Goal: Submit feedback/report problem: Submit feedback/report problem

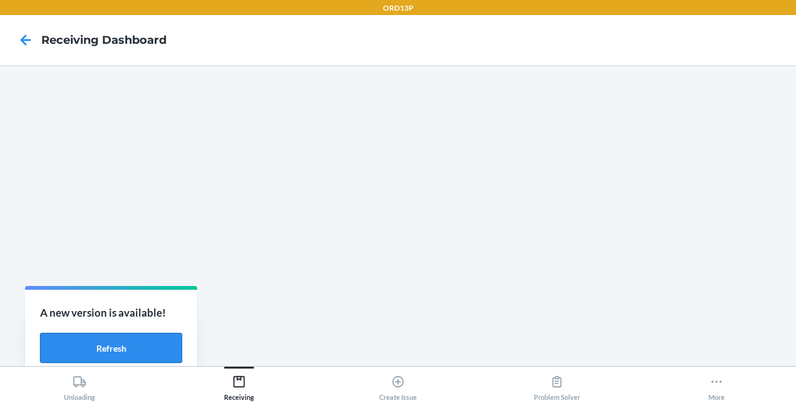
click at [155, 348] on button "Refresh" at bounding box center [111, 348] width 142 height 30
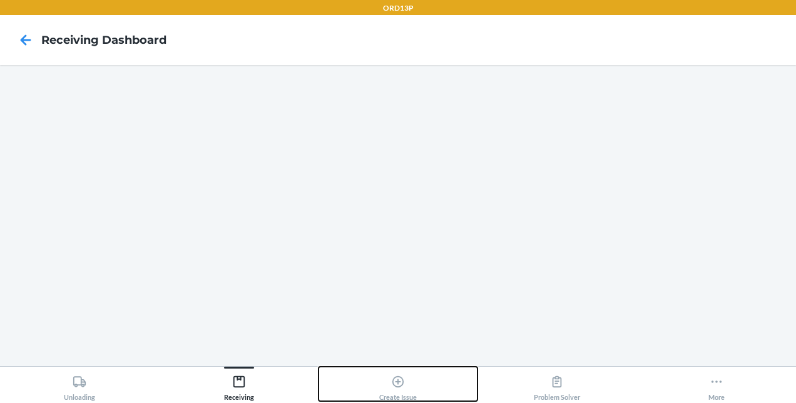
click at [403, 386] on icon at bounding box center [398, 382] width 14 height 14
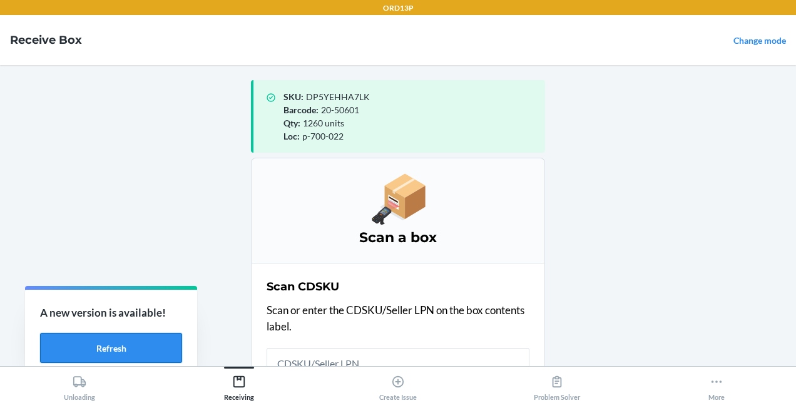
click at [140, 335] on button "Refresh" at bounding box center [111, 348] width 142 height 30
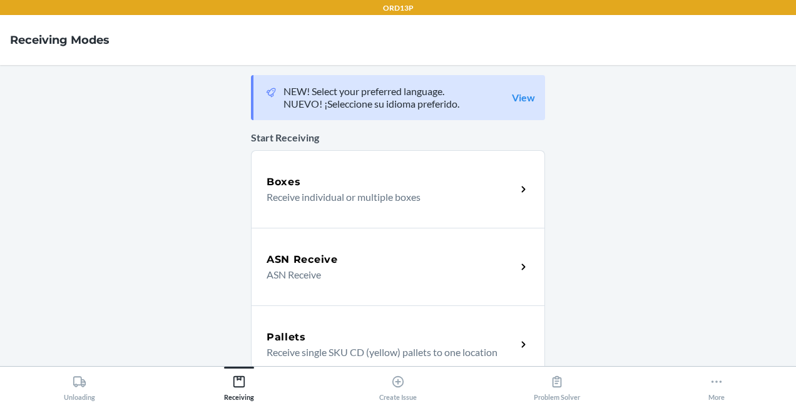
click at [344, 190] on p "Receive individual or multiple boxes" at bounding box center [386, 197] width 240 height 15
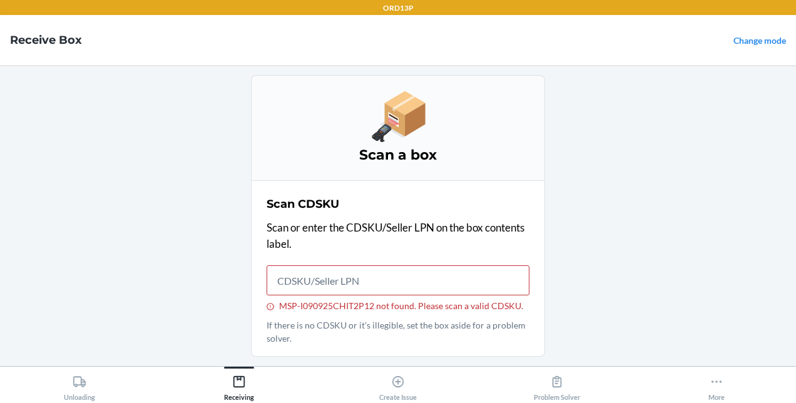
click at [694, 195] on main "Scan a box Scan CDSKU Scan or enter the CDSKU/Seller LPN on the box contents la…" at bounding box center [398, 215] width 796 height 301
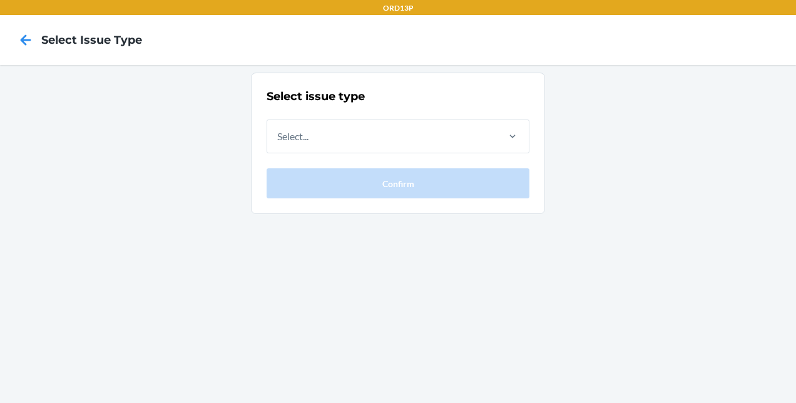
click at [391, 156] on div "Select issue type Select... Confirm" at bounding box center [397, 143] width 263 height 110
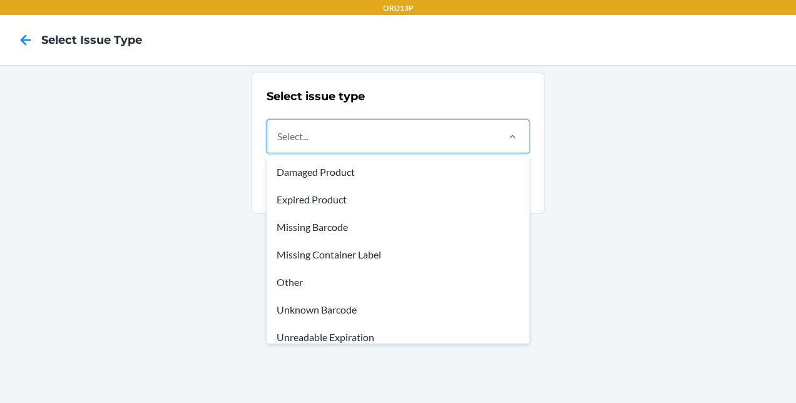
click at [389, 129] on div "Select..." at bounding box center [381, 136] width 229 height 33
click at [278, 129] on input "option Damaged Product focused, 1 of 8. 8 results available. Use Up and Down to…" at bounding box center [277, 136] width 1 height 15
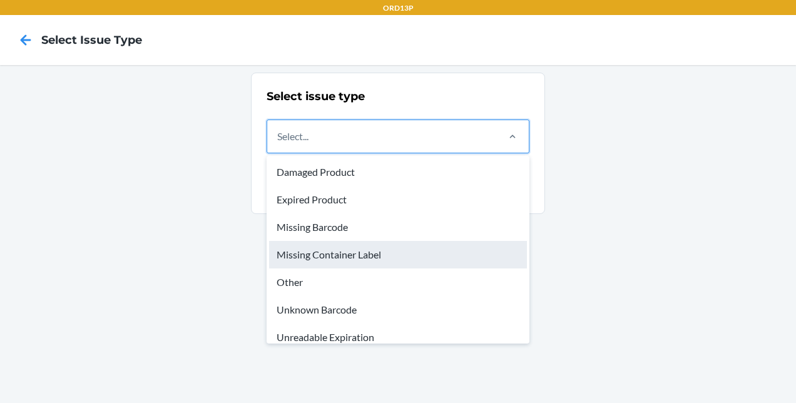
click at [350, 261] on div "Missing Container Label" at bounding box center [398, 255] width 258 height 28
click at [278, 144] on input "option Missing Container Label focused, 4 of 8. 8 results available. Use Up and…" at bounding box center [277, 136] width 1 height 15
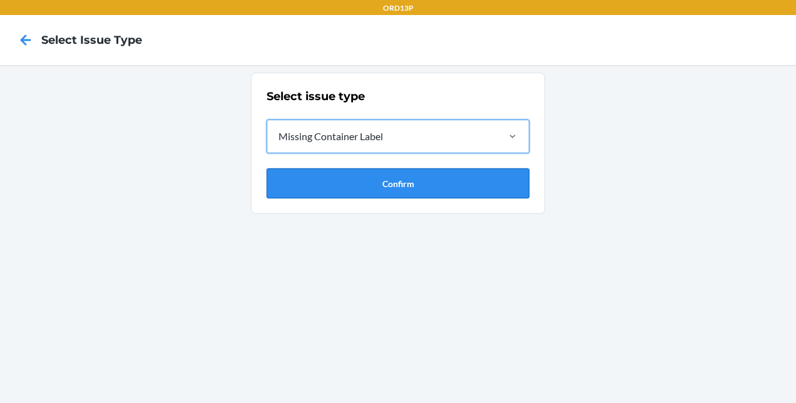
click at [360, 180] on button "Confirm" at bounding box center [397, 183] width 263 height 30
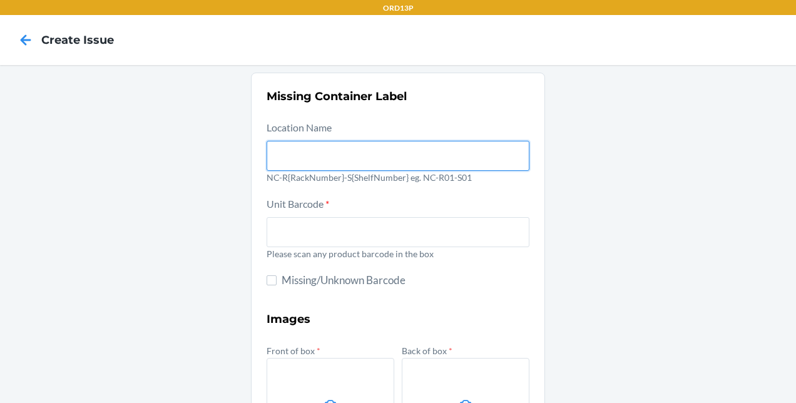
click at [334, 146] on input "text" at bounding box center [397, 156] width 263 height 30
type input "P-600-021"
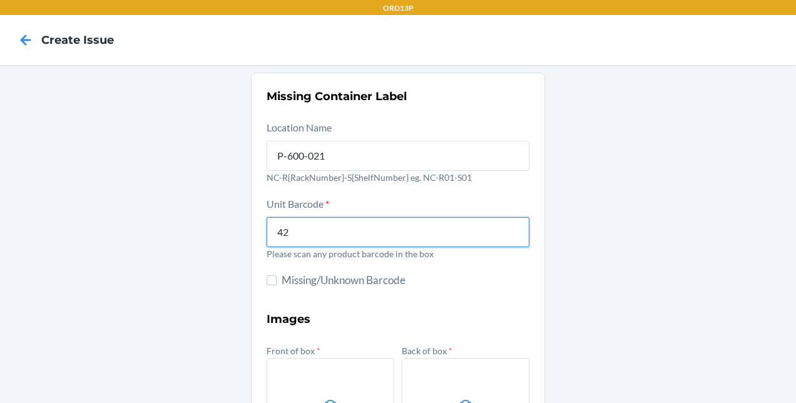
type input "4"
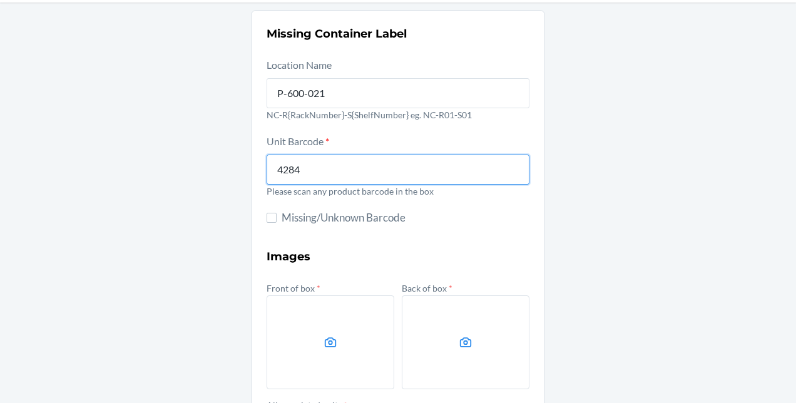
scroll to position [234, 0]
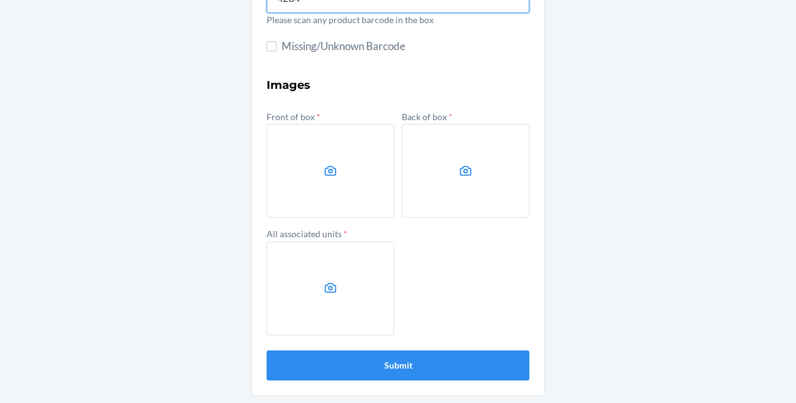
type input "4284"
click at [303, 165] on label at bounding box center [330, 171] width 128 height 94
click at [0, 0] on input "file" at bounding box center [0, 0] width 0 height 0
click at [359, 144] on label at bounding box center [330, 171] width 128 height 94
click at [0, 0] on input "file" at bounding box center [0, 0] width 0 height 0
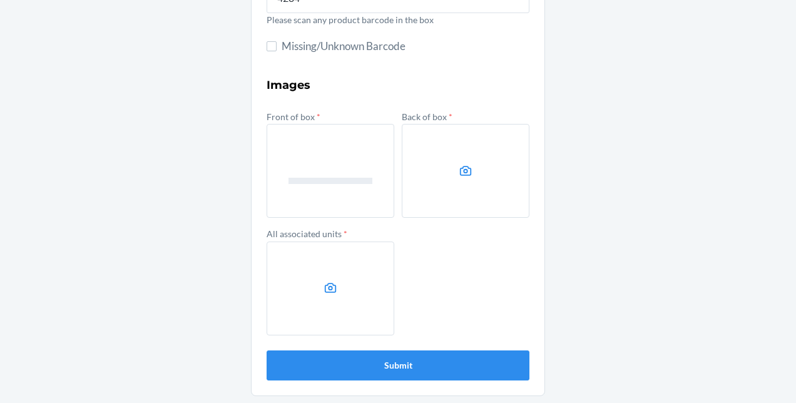
click at [447, 173] on label at bounding box center [466, 171] width 128 height 94
click at [0, 0] on input "file" at bounding box center [0, 0] width 0 height 0
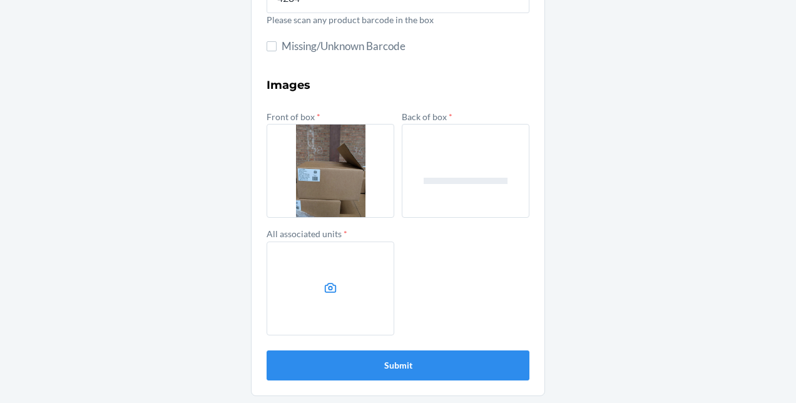
click at [318, 264] on label at bounding box center [330, 288] width 128 height 94
click at [0, 0] on input "file" at bounding box center [0, 0] width 0 height 0
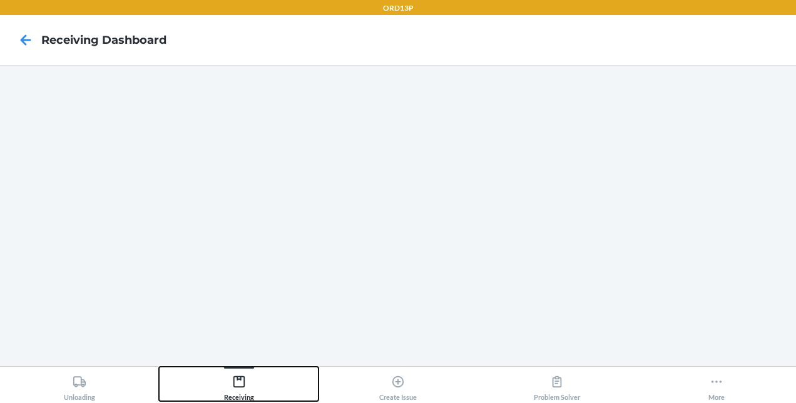
click at [247, 384] on div "Receiving" at bounding box center [239, 385] width 30 height 31
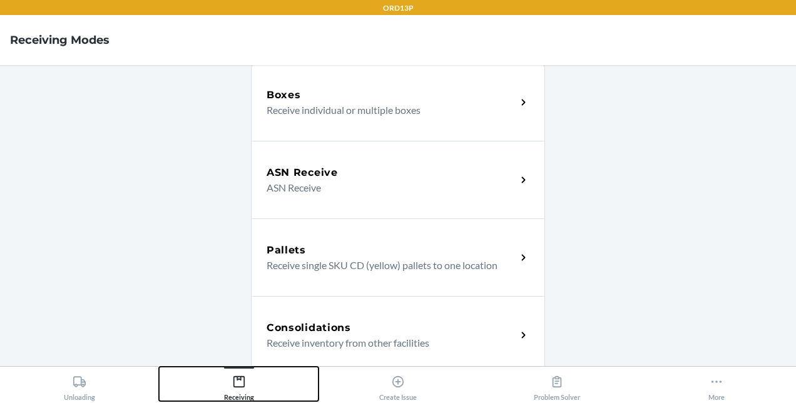
scroll to position [85, 0]
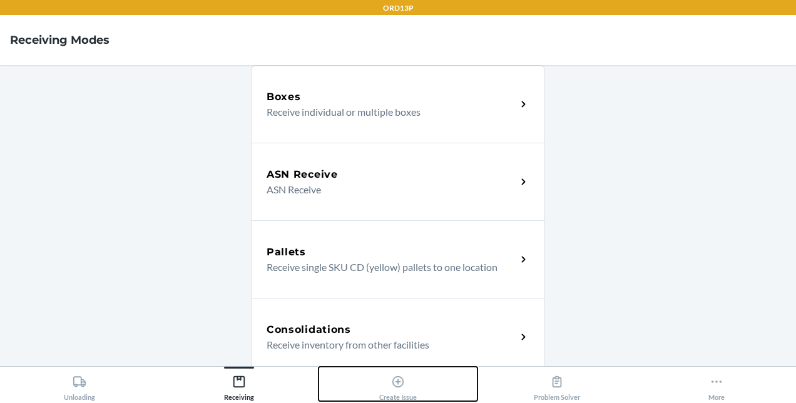
click at [402, 387] on icon at bounding box center [398, 382] width 14 height 14
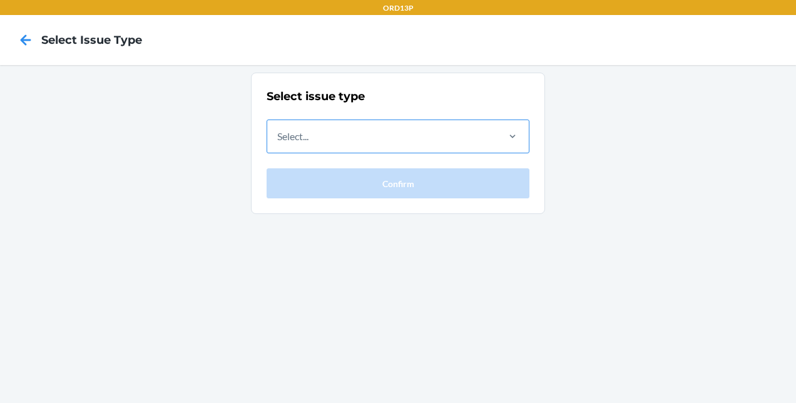
click at [332, 126] on div "Select..." at bounding box center [381, 136] width 229 height 33
click at [278, 129] on input "Select..." at bounding box center [277, 136] width 1 height 15
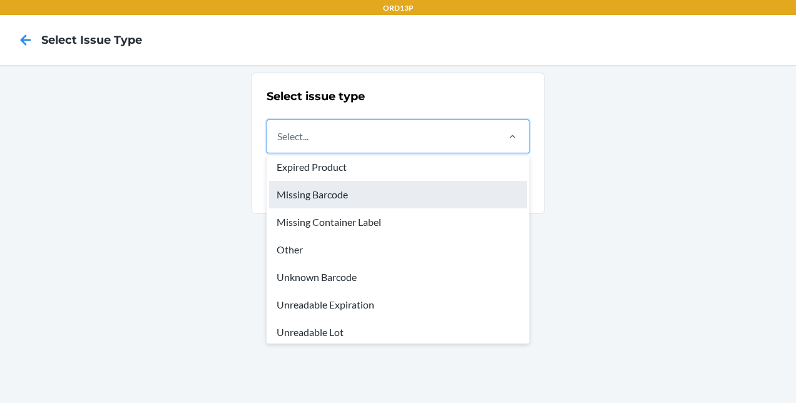
scroll to position [38, 0]
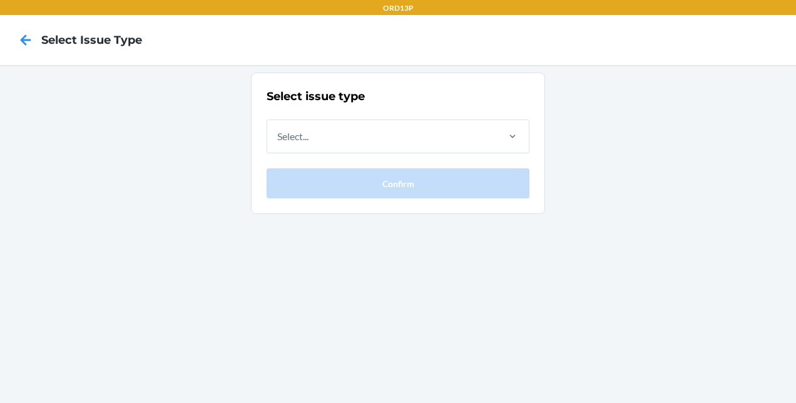
click at [701, 218] on div "Select issue type Select... Confirm" at bounding box center [398, 234] width 796 height 338
